Goal: Task Accomplishment & Management: Manage account settings

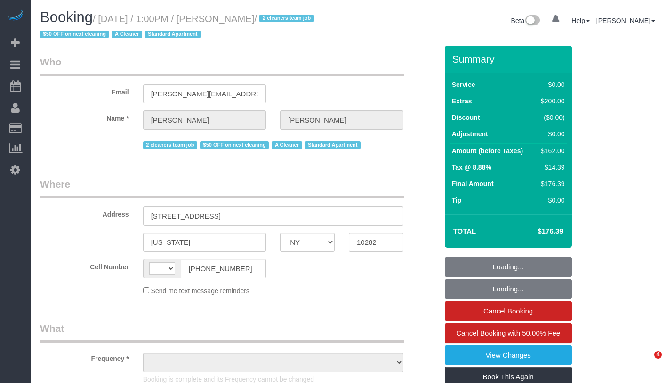
select select "NY"
select select "string:[GEOGRAPHIC_DATA]"
select select "object:880"
select select "number:60"
select select "number:73"
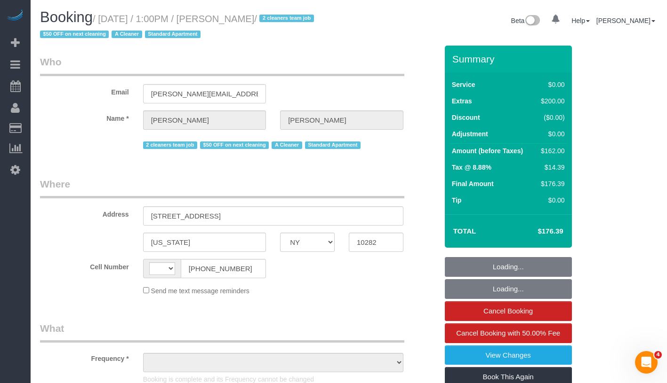
select select "number:15"
select select "number:6"
select select "spot1"
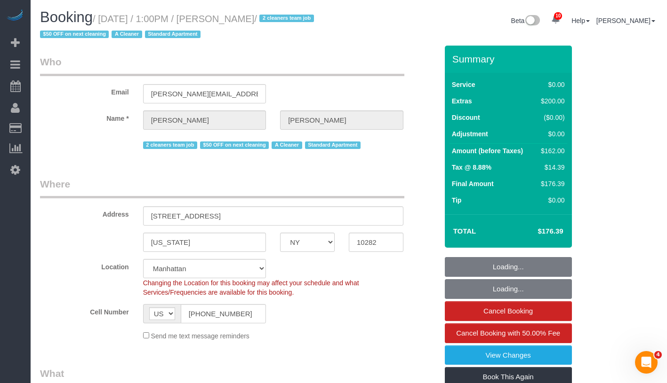
select select "string:stripe-pm_1RYby44VGloSiKo7VpVJONnN"
select select "1"
select select "object:996"
select select "1"
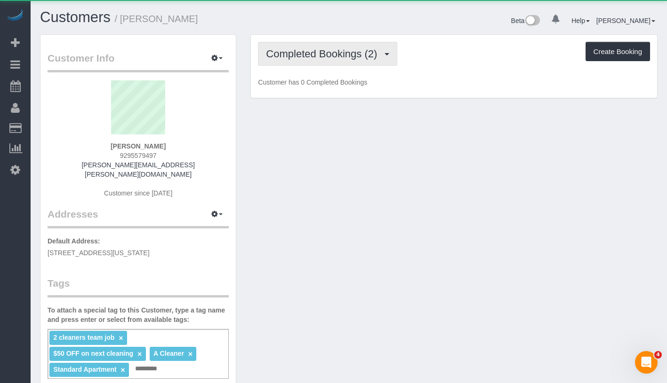
click at [351, 57] on span "Completed Bookings (2)" at bounding box center [324, 54] width 116 height 12
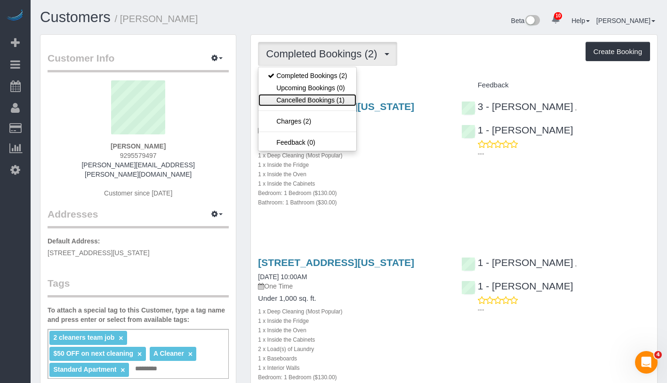
click at [327, 97] on link "Cancelled Bookings (1)" at bounding box center [307, 100] width 98 height 12
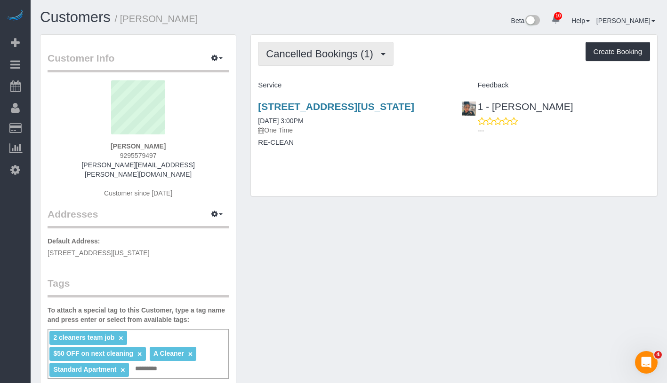
click at [327, 47] on button "Cancelled Bookings (1)" at bounding box center [326, 54] width 136 height 24
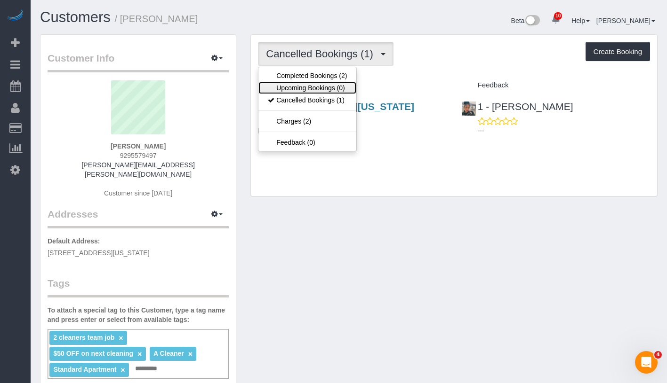
click at [308, 88] on link "Upcoming Bookings (0)" at bounding box center [307, 88] width 98 height 12
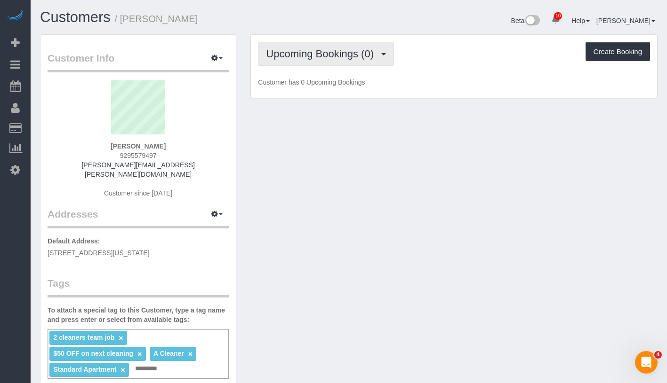
click at [321, 56] on span "Upcoming Bookings (0)" at bounding box center [322, 54] width 112 height 12
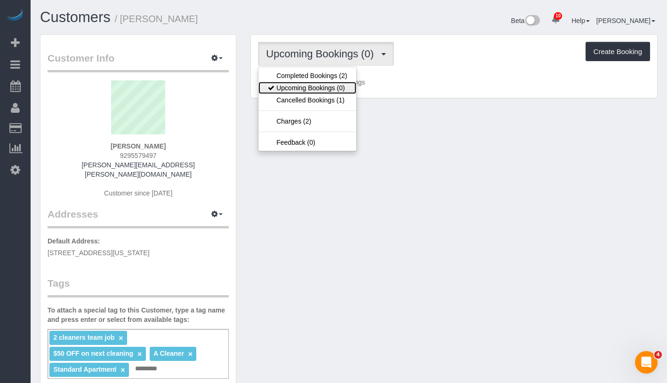
click at [312, 82] on link "Upcoming Bookings (0)" at bounding box center [307, 88] width 98 height 12
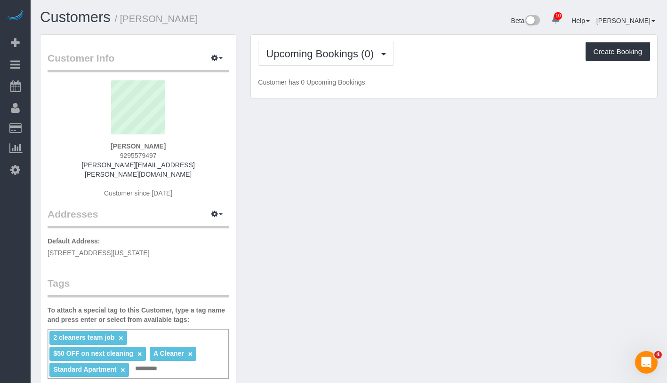
click at [320, 68] on div "Upcoming Bookings (0) Completed Bookings (2) Upcoming Bookings (0) Cancelled Bo…" at bounding box center [454, 67] width 406 height 64
click at [345, 60] on button "Upcoming Bookings (0)" at bounding box center [326, 54] width 136 height 24
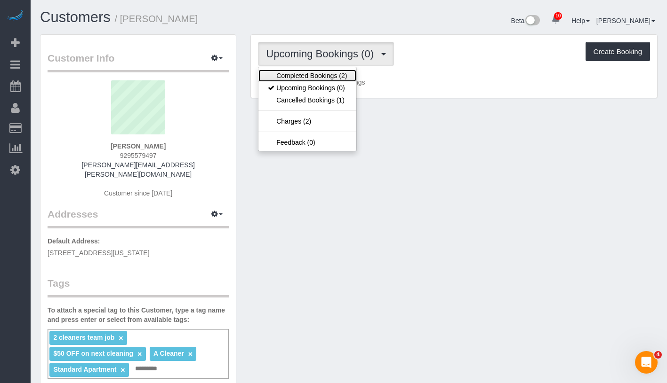
click at [341, 76] on link "Completed Bookings (2)" at bounding box center [307, 76] width 98 height 12
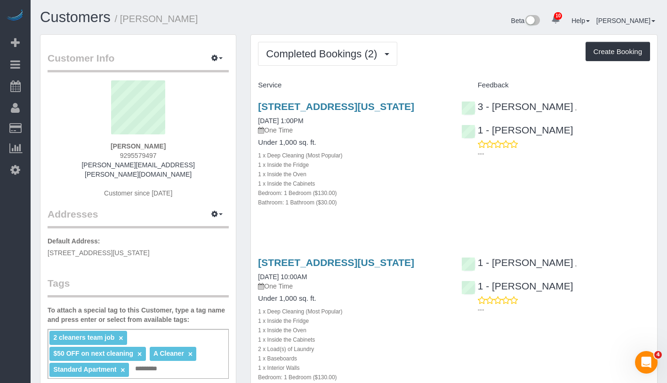
click at [168, 365] on div "2 cleaners team job × $50 OFF on next cleaning × A Cleaner × Standard Apartment…" at bounding box center [138, 354] width 181 height 50
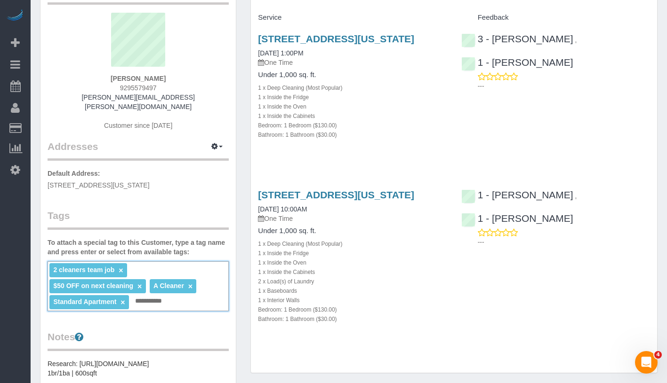
scroll to position [71, 0]
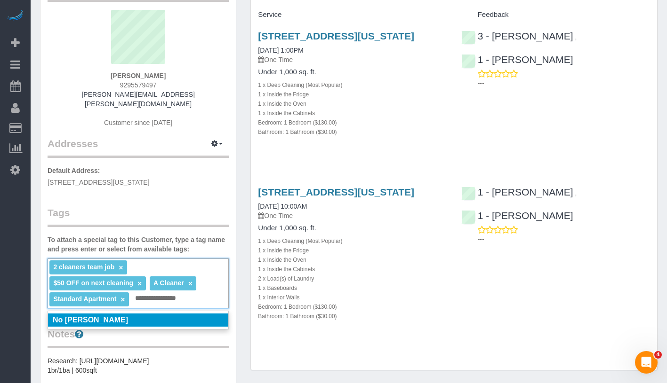
type input "**********"
click at [167, 314] on li "No Diana Gonzalez" at bounding box center [138, 320] width 180 height 13
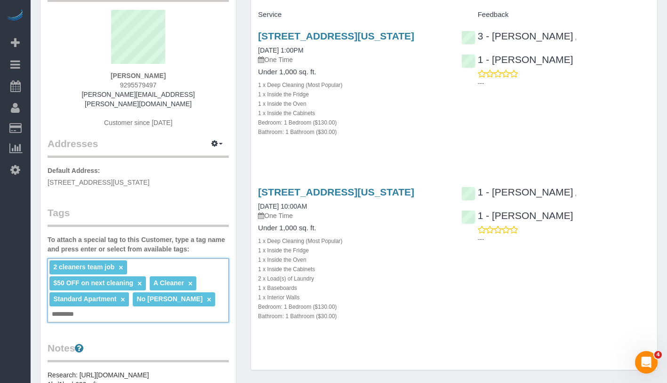
click at [164, 307] on div "2 cleaners team job × $50 OFF on next cleaning × A Cleaner × Standard Apartment…" at bounding box center [138, 291] width 181 height 64
type input "**********"
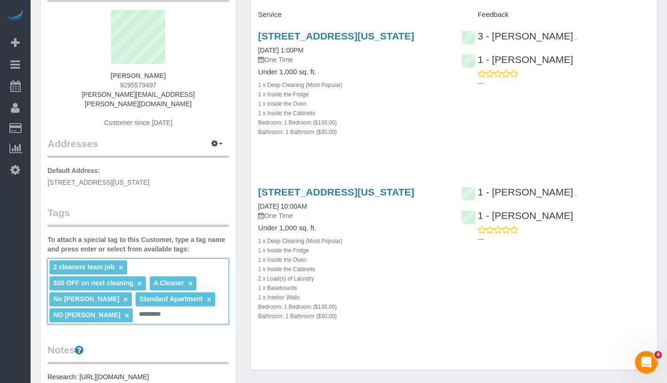
click at [198, 327] on div "Customer Info Edit Contact Info Send Message Email Preferences Special Sales Ta…" at bounding box center [137, 318] width 195 height 708
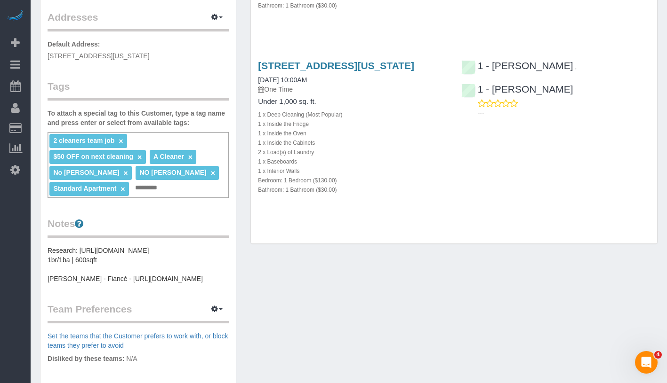
scroll to position [0, 0]
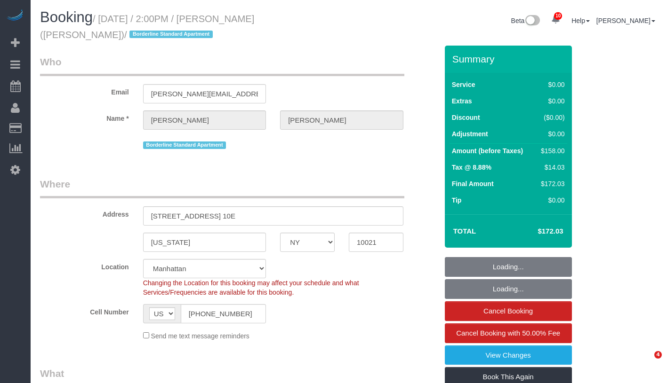
select select "NY"
select select "string:stripe-pm_1R58S94VGloSiKo7oTDM75CS"
select select "number:89"
select select "number:90"
select select "number:15"
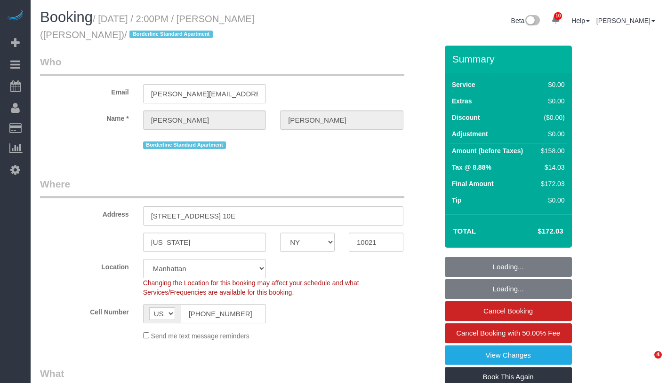
select select "number:6"
select select "spot1"
select select "2"
